Goal: Task Accomplishment & Management: Use online tool/utility

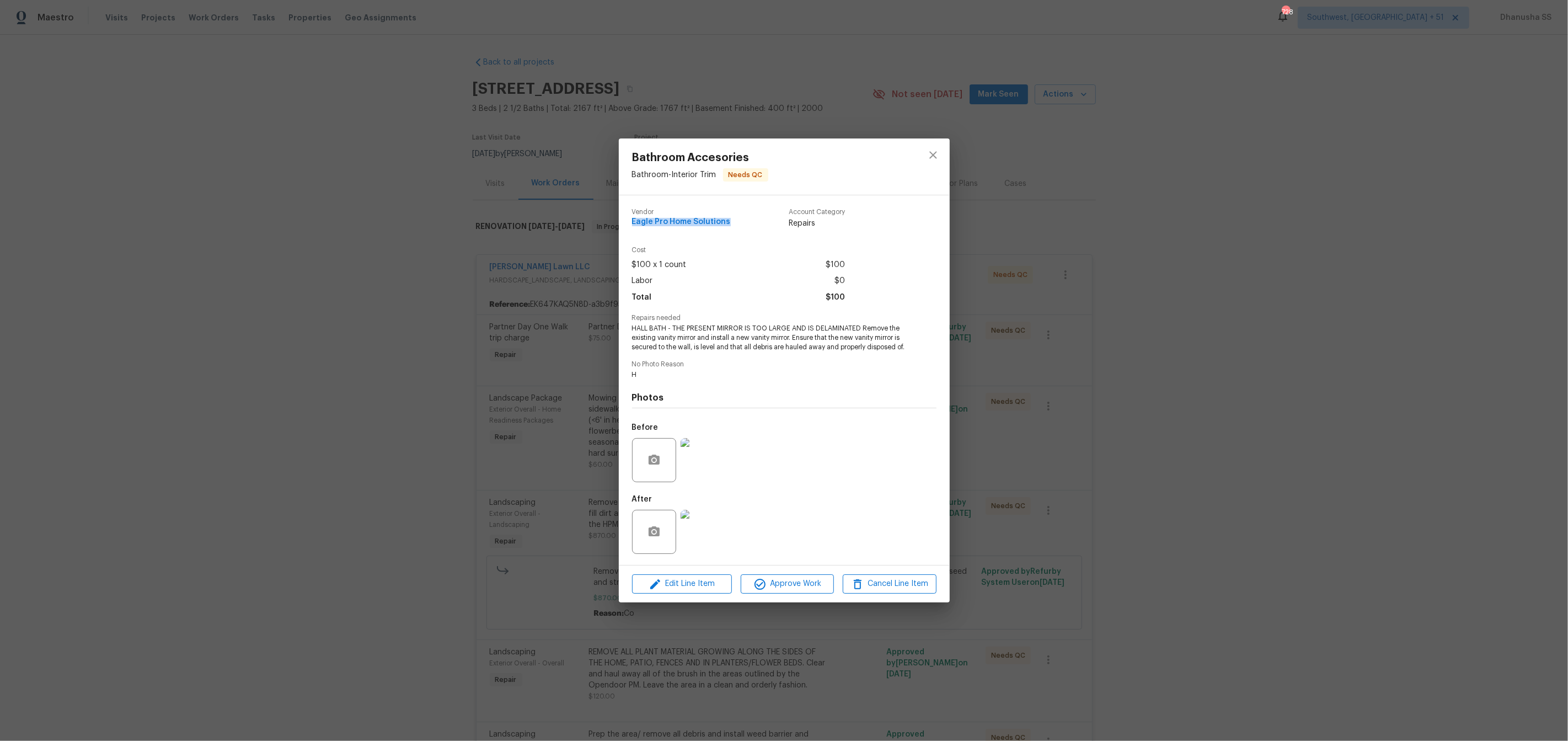
scroll to position [1238, 0]
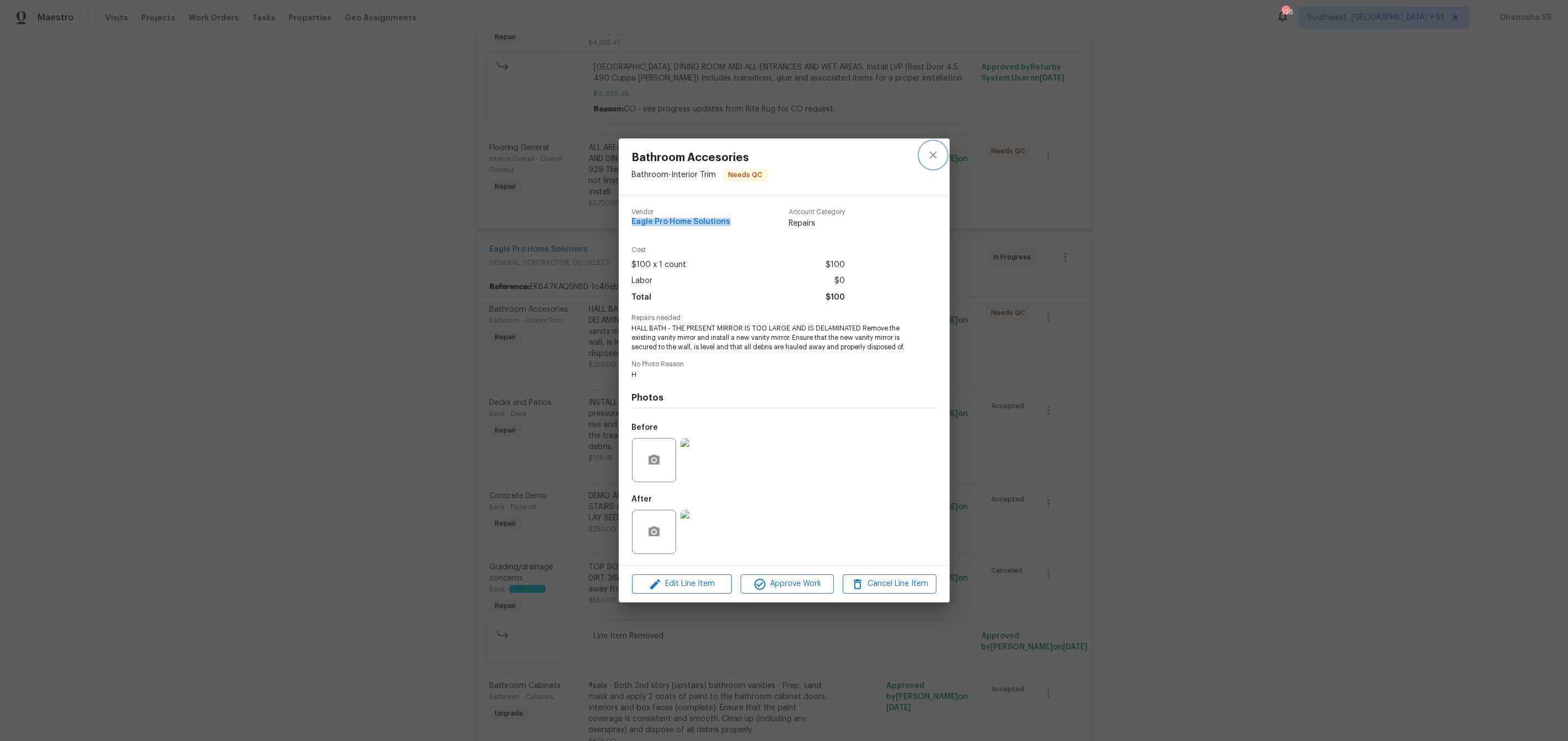
click at [927, 151] on icon "close" at bounding box center [933, 154] width 13 height 13
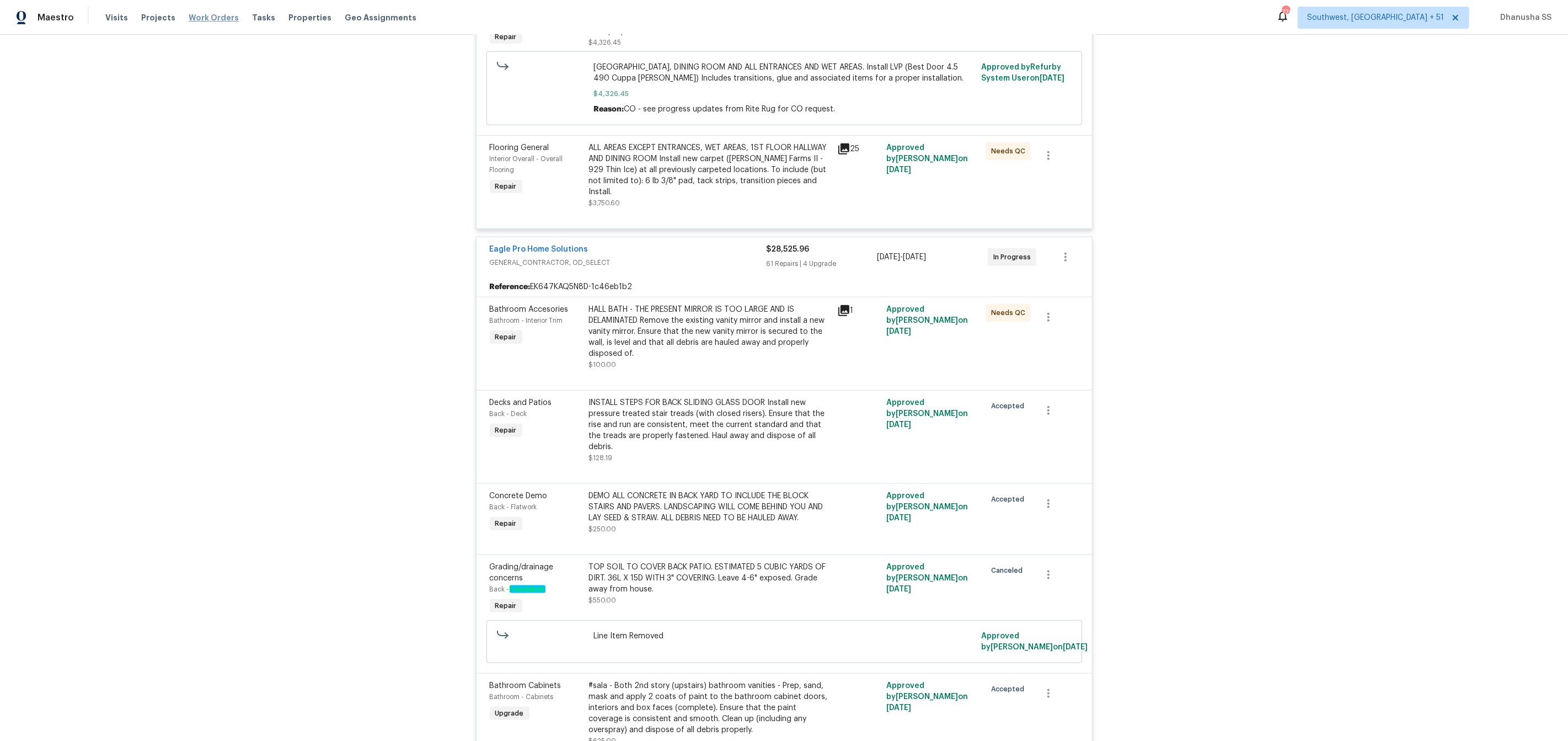
click at [219, 19] on span "Work Orders" at bounding box center [213, 18] width 50 height 11
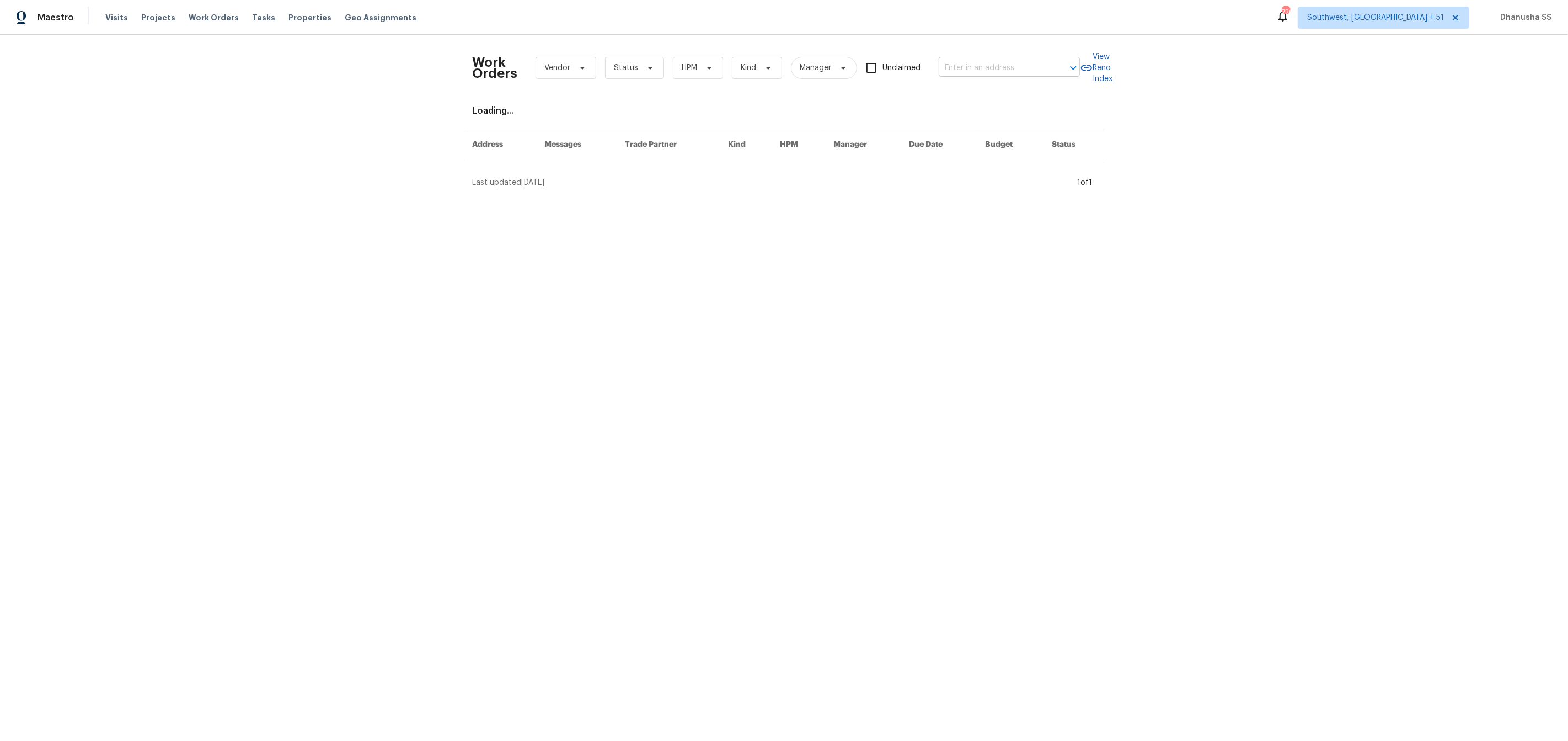
click at [1014, 72] on input "text" at bounding box center [993, 68] width 110 height 17
paste input "[STREET_ADDRESS]"
type input "[STREET_ADDRESS]"
click at [1003, 101] on li "[STREET_ADDRESS]" at bounding box center [1010, 92] width 141 height 19
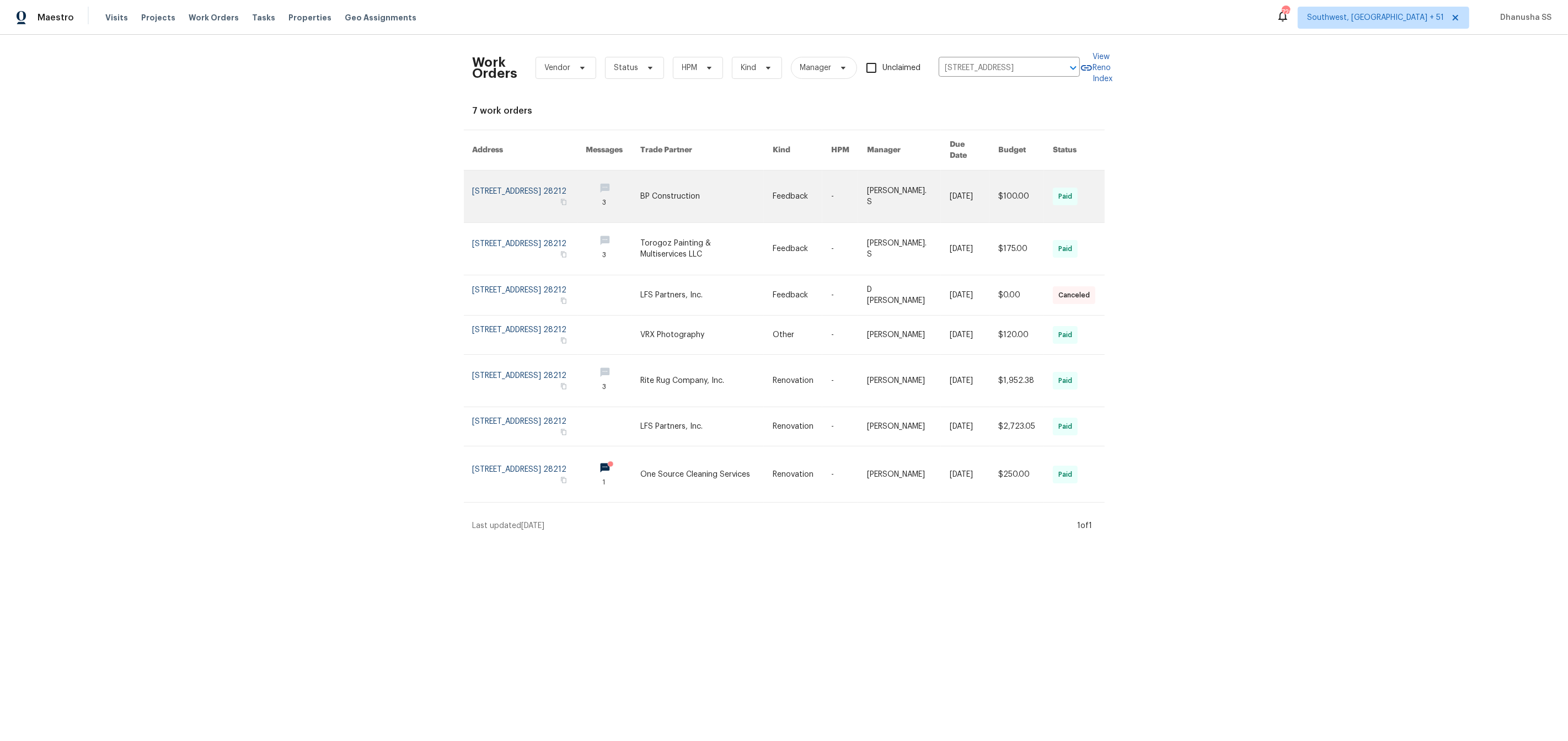
click at [871, 184] on td "[PERSON_NAME]. S" at bounding box center [899, 197] width 83 height 52
click at [769, 185] on link at bounding box center [707, 197] width 132 height 52
